Goal: Information Seeking & Learning: Check status

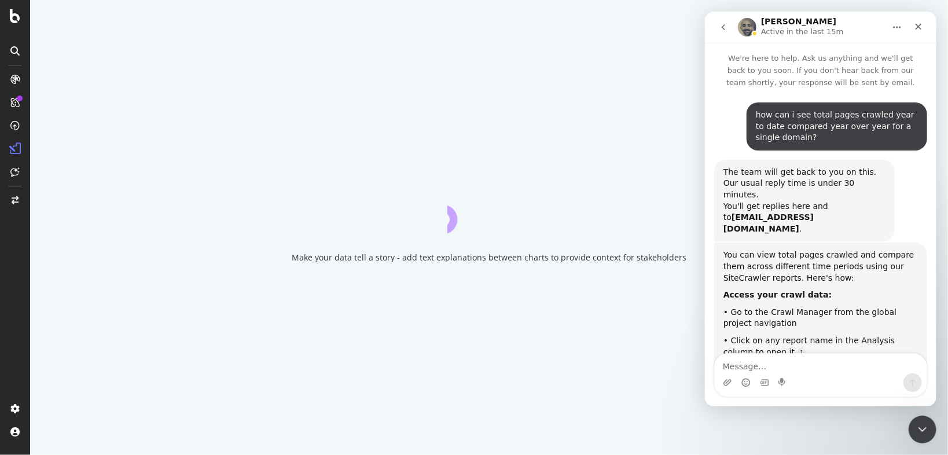
scroll to position [588, 0]
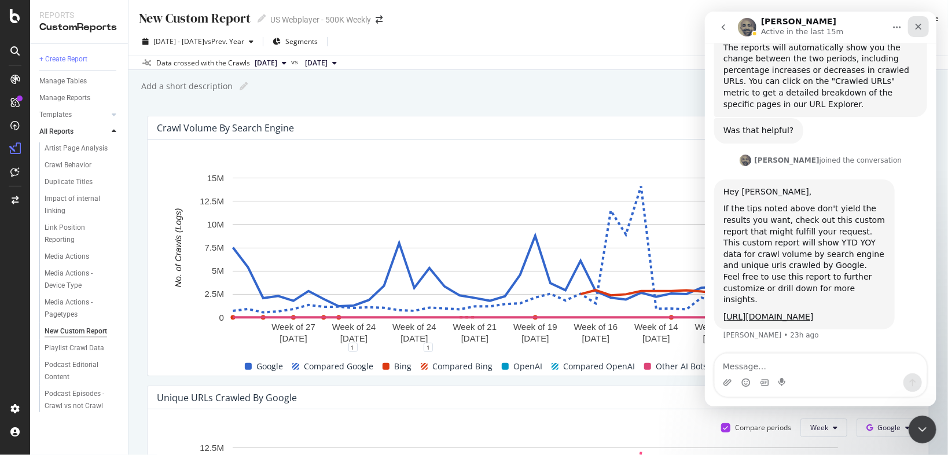
click at [917, 29] on icon "Close" at bounding box center [917, 26] width 9 height 9
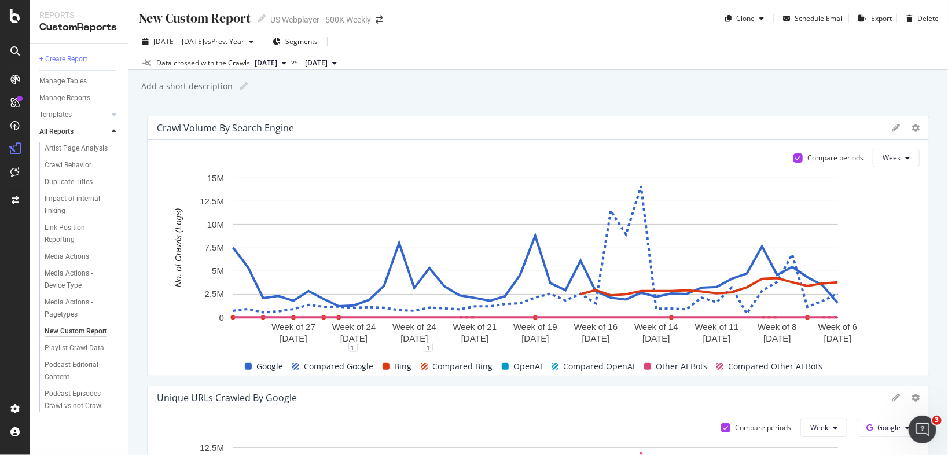
scroll to position [46, 0]
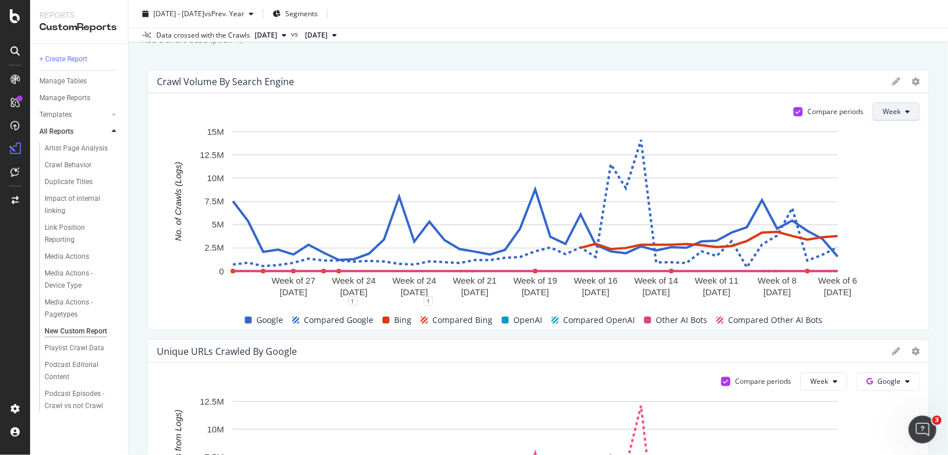
click at [891, 108] on span "Week" at bounding box center [892, 112] width 18 height 10
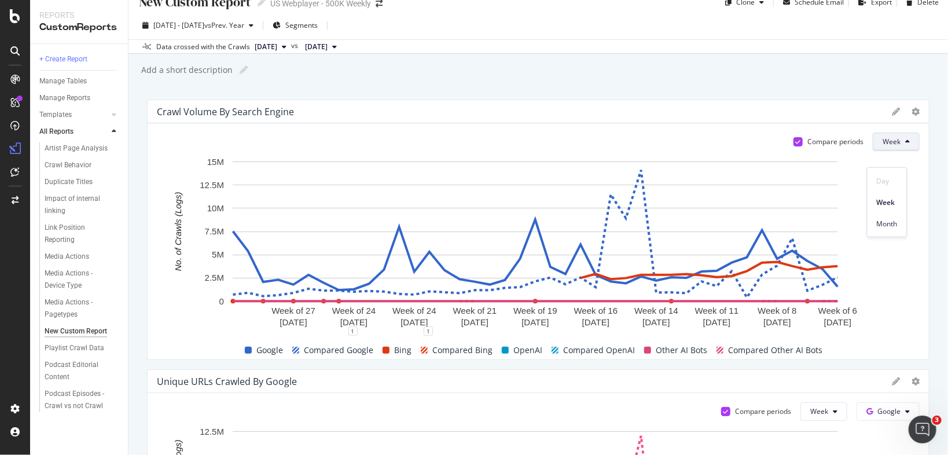
scroll to position [0, 0]
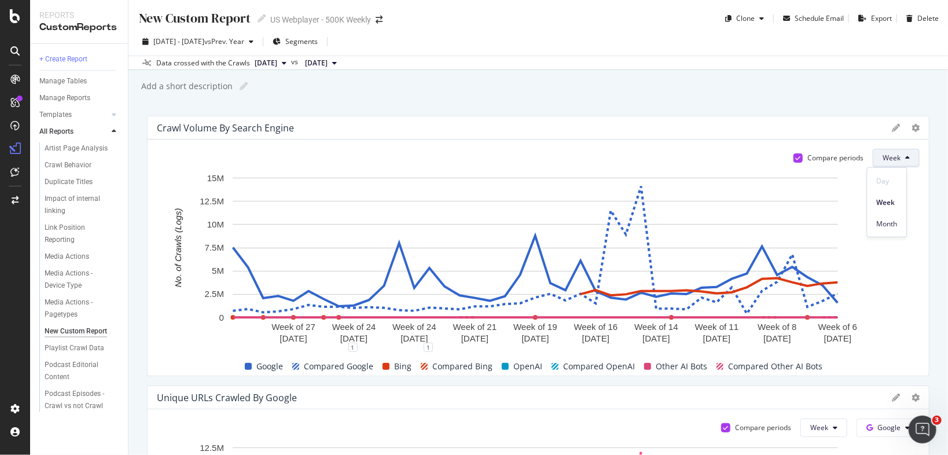
click at [569, 110] on div "New Custom Report New Custom Report US Webplayer - 500K Weekly Clone Schedule E…" at bounding box center [539, 227] width 820 height 455
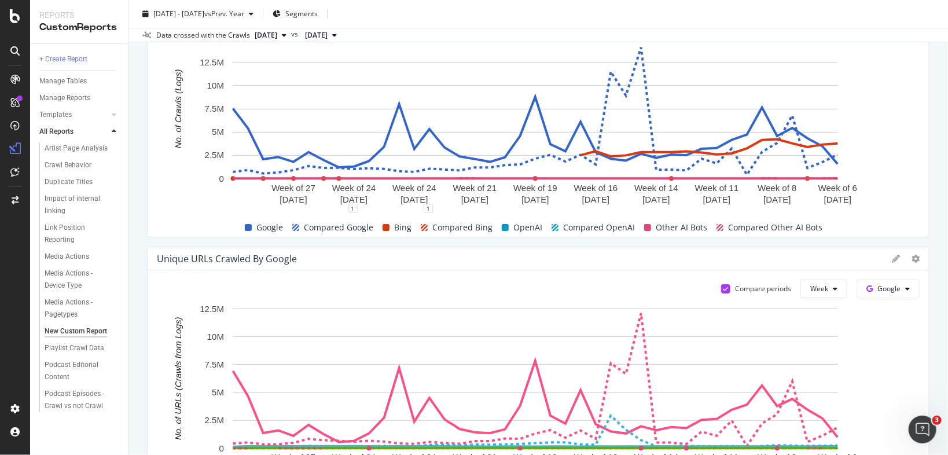
scroll to position [278, 0]
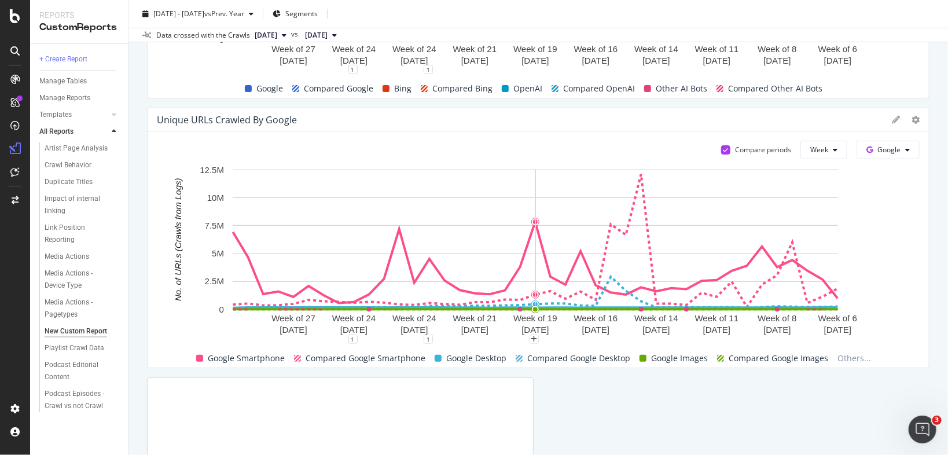
click at [320, 101] on div "Crawl Volume By Search Engine Compare periods Week Week of [DATE] Week of [DATE…" at bounding box center [538, 223] width 783 height 771
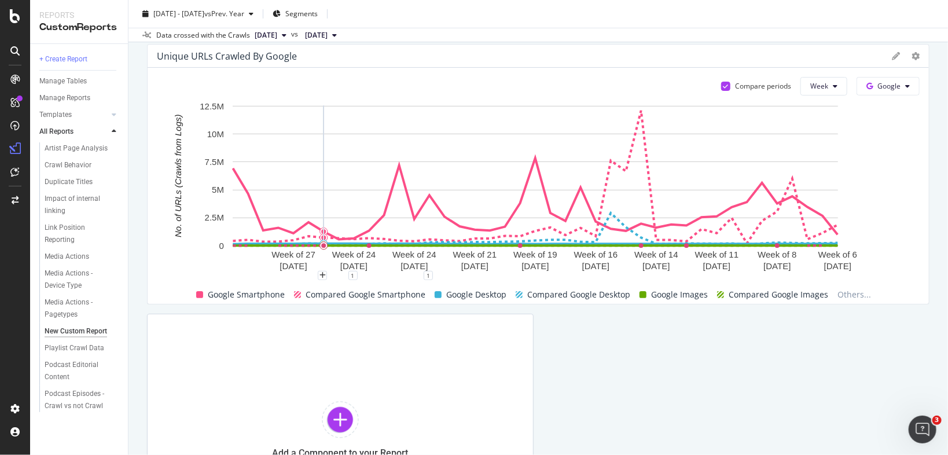
scroll to position [370, 0]
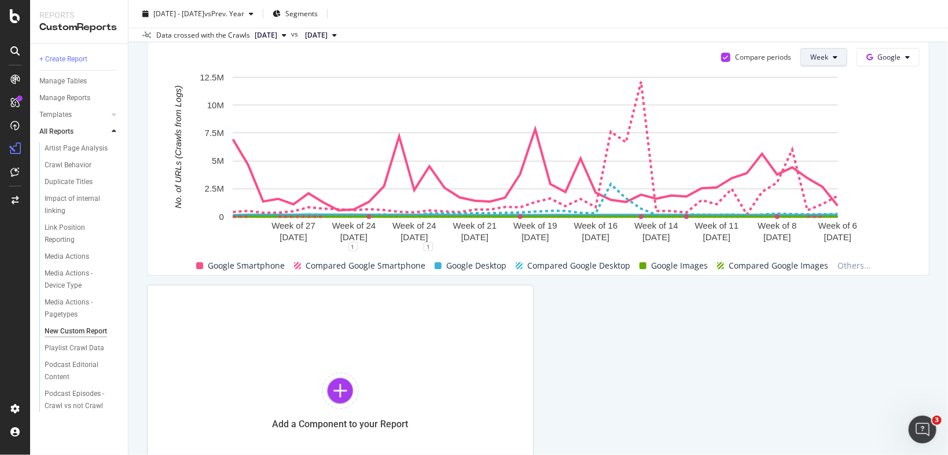
click at [833, 59] on icon at bounding box center [835, 57] width 5 height 7
click at [829, 361] on div "Crawl Volume By Search Engine Compare periods Week Week of [DATE] Week of [DATE…" at bounding box center [538, 130] width 783 height 771
click at [825, 60] on button "Week" at bounding box center [824, 57] width 47 height 19
click at [829, 125] on div "Month" at bounding box center [815, 122] width 39 height 17
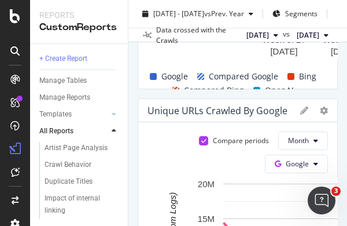
scroll to position [666, 0]
